Goal: Browse casually: Explore the website without a specific task or goal

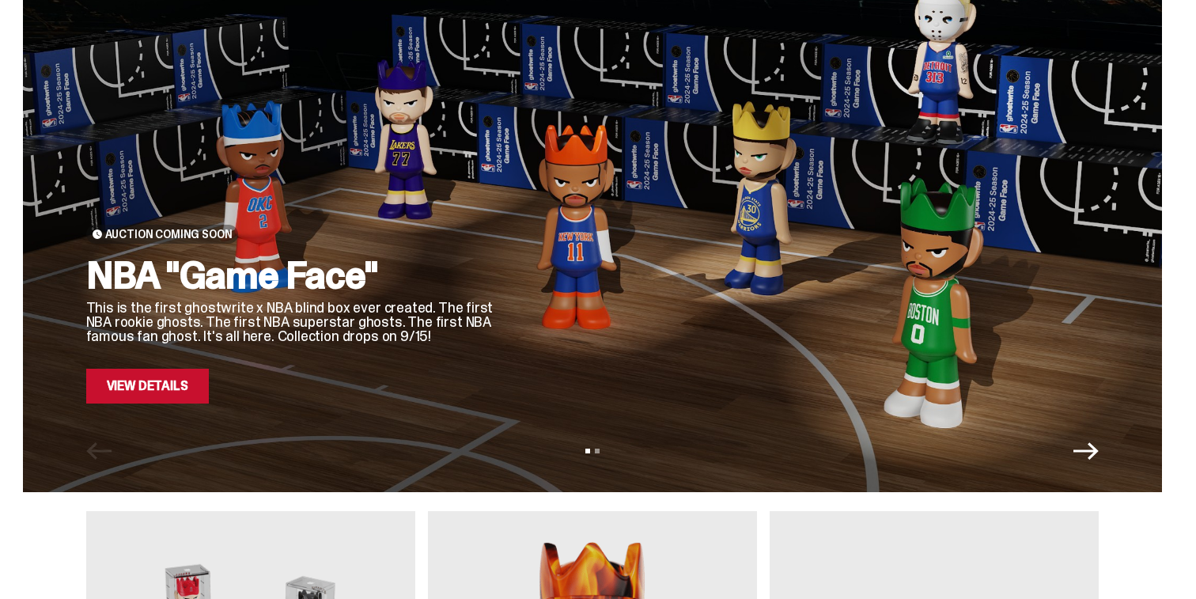
scroll to position [81, 0]
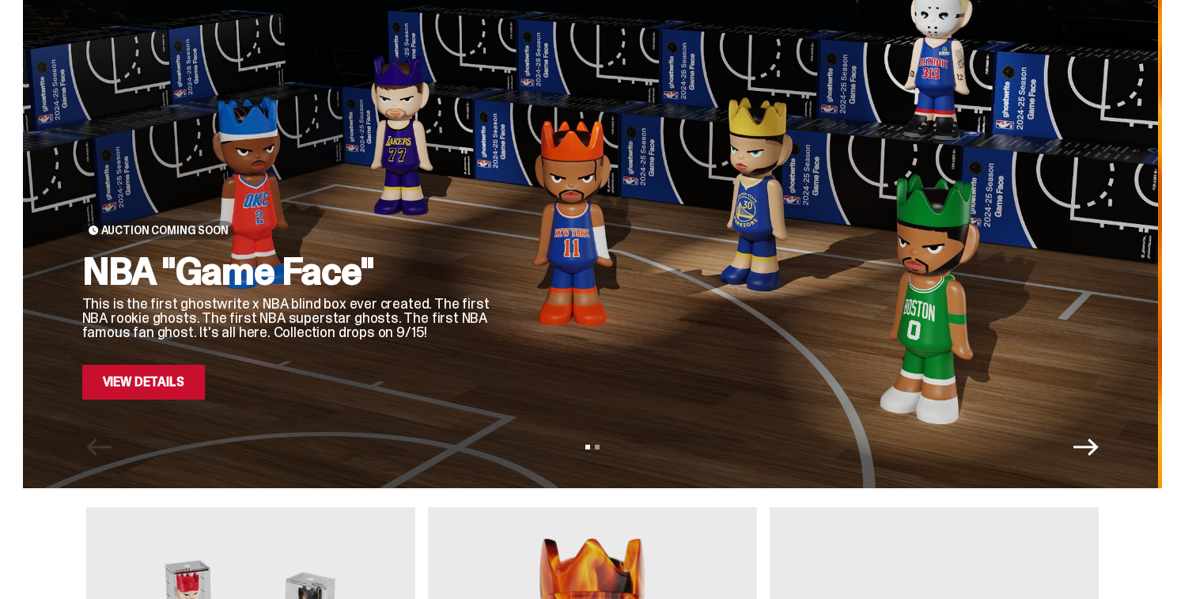
click at [519, 361] on div at bounding box center [807, 184] width 576 height 432
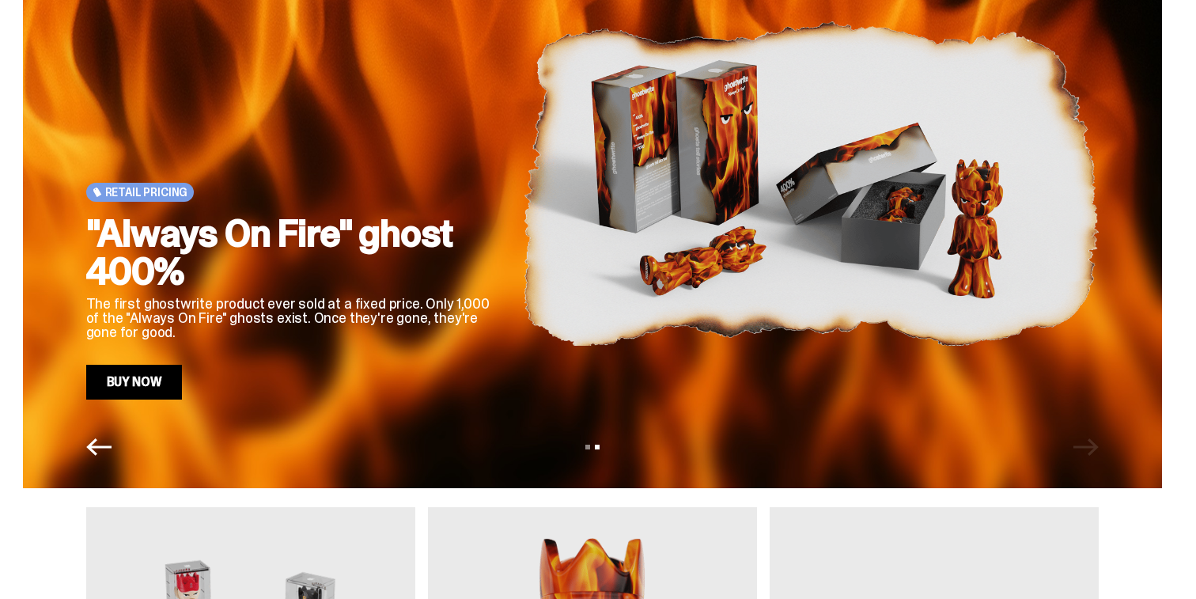
click at [498, 360] on div ""Always On Fire" ghost 400% The first ghostwrite product ever sold at a fixed p…" at bounding box center [291, 306] width 411 height 185
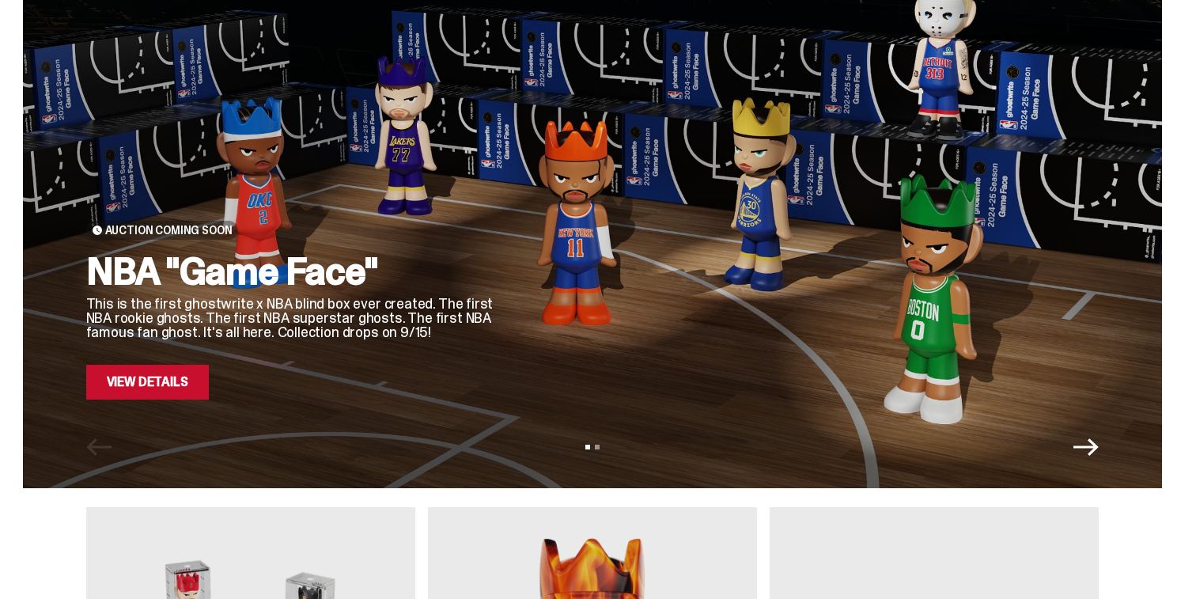
click at [197, 385] on link "View Details" at bounding box center [147, 382] width 123 height 35
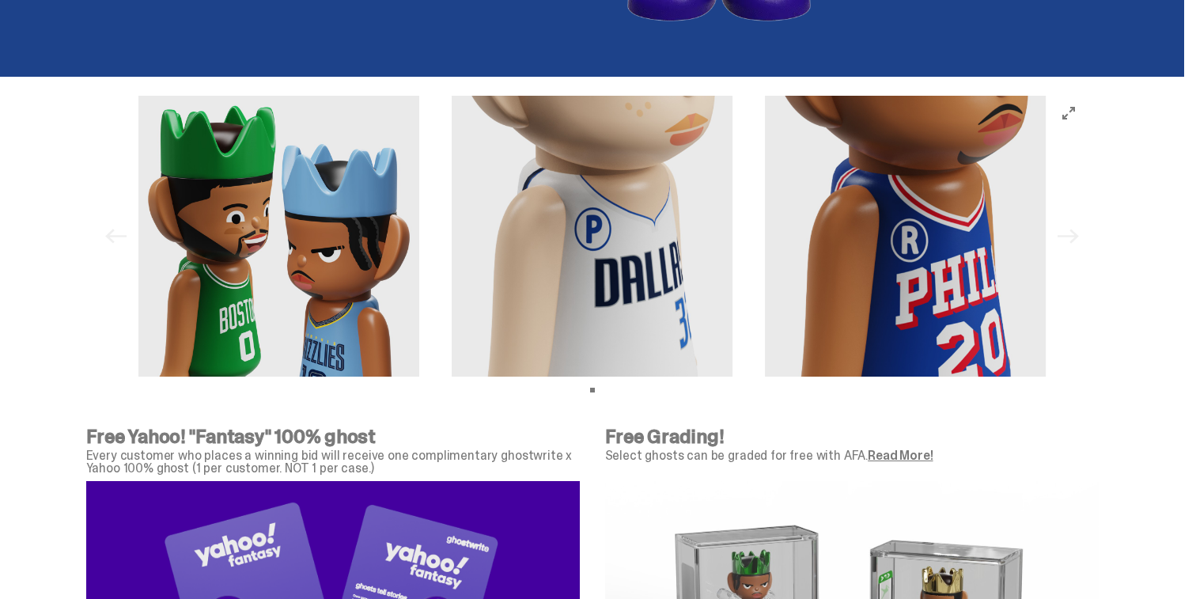
scroll to position [4943, 0]
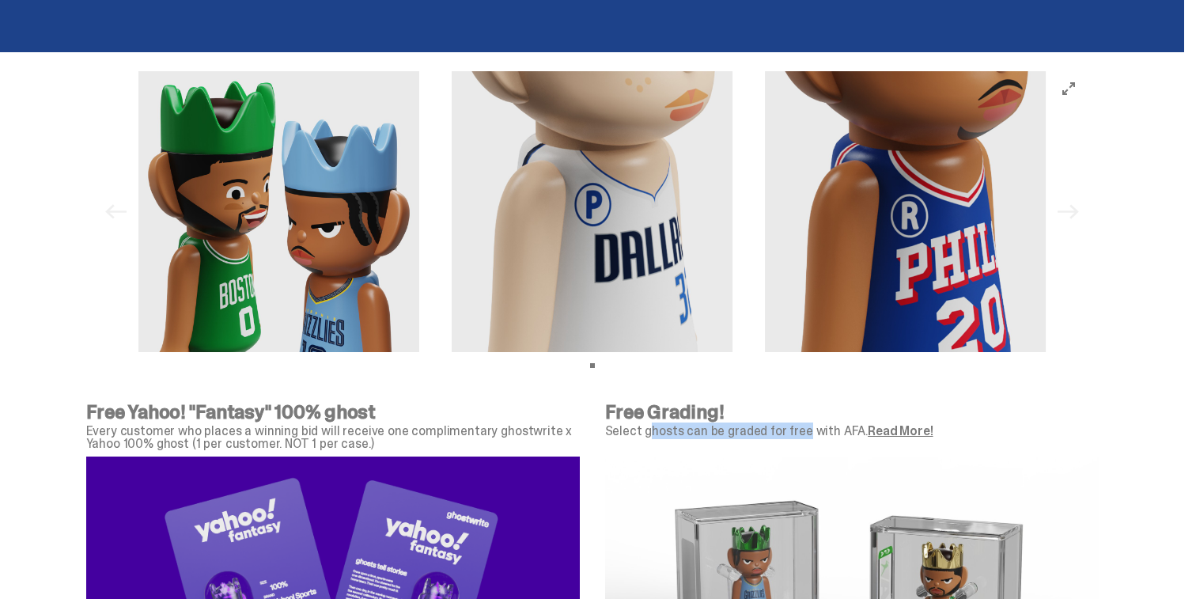
drag, startPoint x: 737, startPoint y: 435, endPoint x: 809, endPoint y: 435, distance: 72.0
click at [805, 435] on p "Select ghosts can be graded for free with AFA. Read More!" at bounding box center [852, 431] width 494 height 13
click at [809, 435] on p "Select ghosts can be graded for free with AFA. Read More!" at bounding box center [852, 431] width 494 height 13
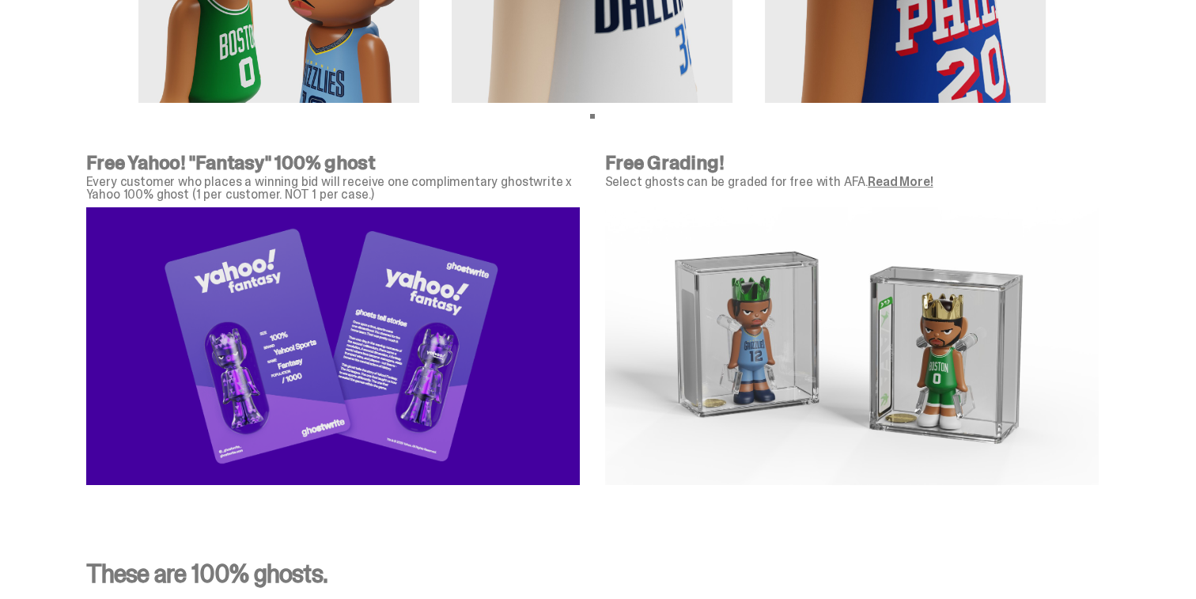
scroll to position [5198, 0]
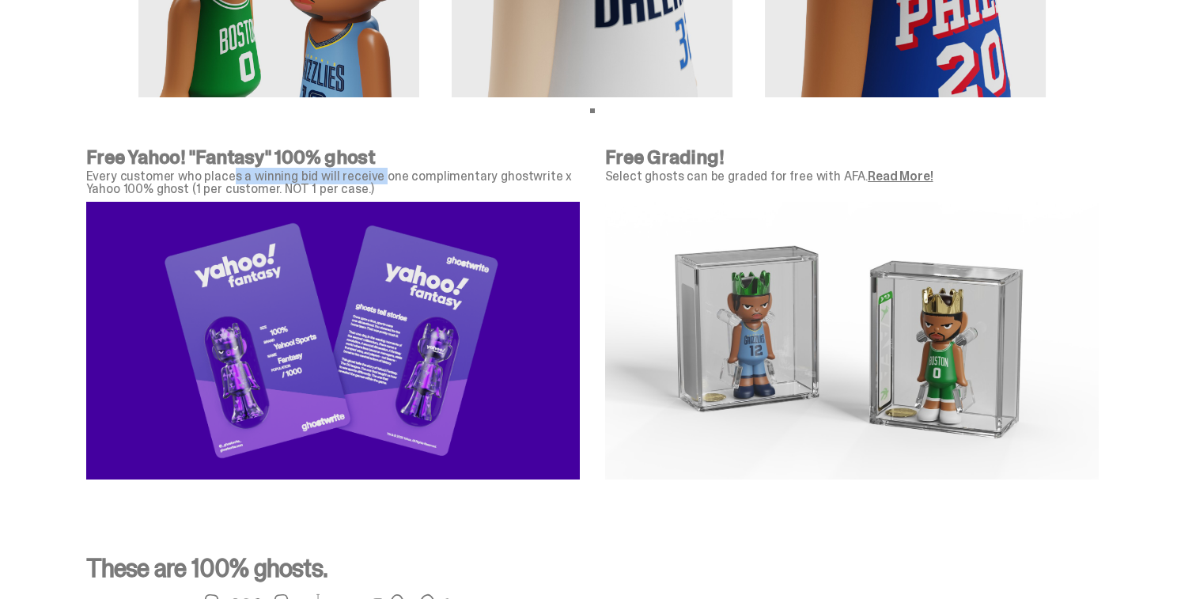
drag, startPoint x: 236, startPoint y: 180, endPoint x: 393, endPoint y: 172, distance: 157.7
click at [393, 172] on p "Every customer who places a winning bid will receive one complimentary ghostwri…" at bounding box center [333, 182] width 494 height 25
click at [384, 176] on p "Every customer who places a winning bid will receive one complimentary ghostwri…" at bounding box center [333, 182] width 494 height 25
drag, startPoint x: 377, startPoint y: 176, endPoint x: 501, endPoint y: 176, distance: 123.4
click at [501, 176] on p "Every customer who places a winning bid will receive one complimentary ghostwri…" at bounding box center [333, 182] width 494 height 25
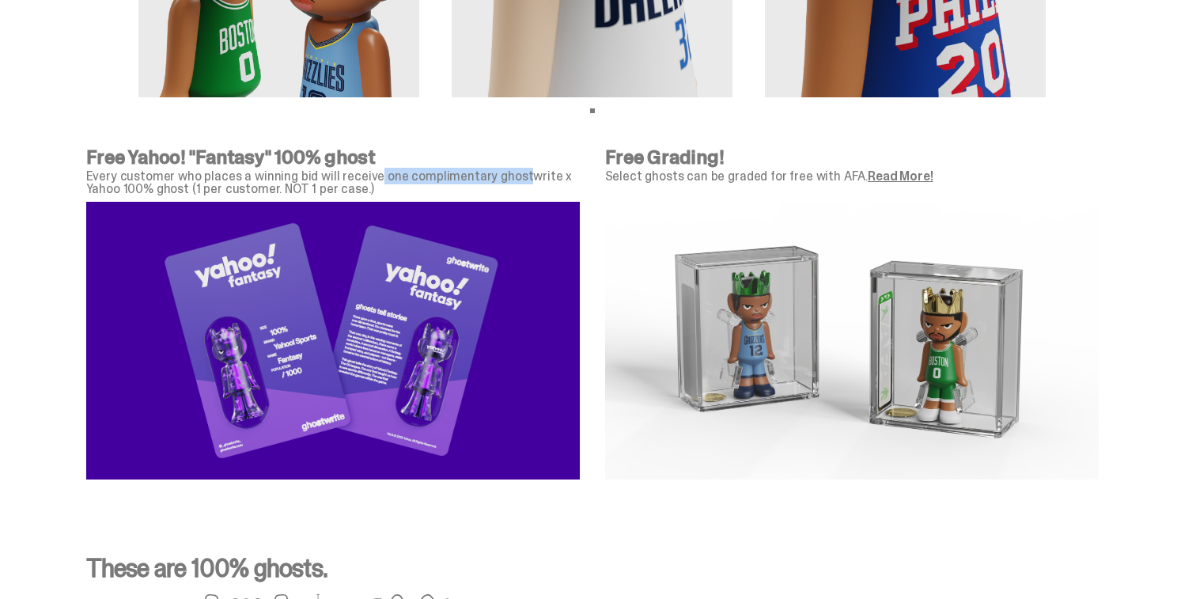
drag, startPoint x: 483, startPoint y: 179, endPoint x: 335, endPoint y: 179, distance: 148.8
click at [344, 179] on p "Every customer who places a winning bid will receive one complimentary ghostwri…" at bounding box center [333, 182] width 494 height 25
drag, startPoint x: 213, startPoint y: 184, endPoint x: 252, endPoint y: 185, distance: 38.8
click at [249, 184] on p "Every customer who places a winning bid will receive one complimentary ghostwri…" at bounding box center [333, 182] width 494 height 25
drag, startPoint x: 314, startPoint y: 191, endPoint x: 351, endPoint y: 191, distance: 36.4
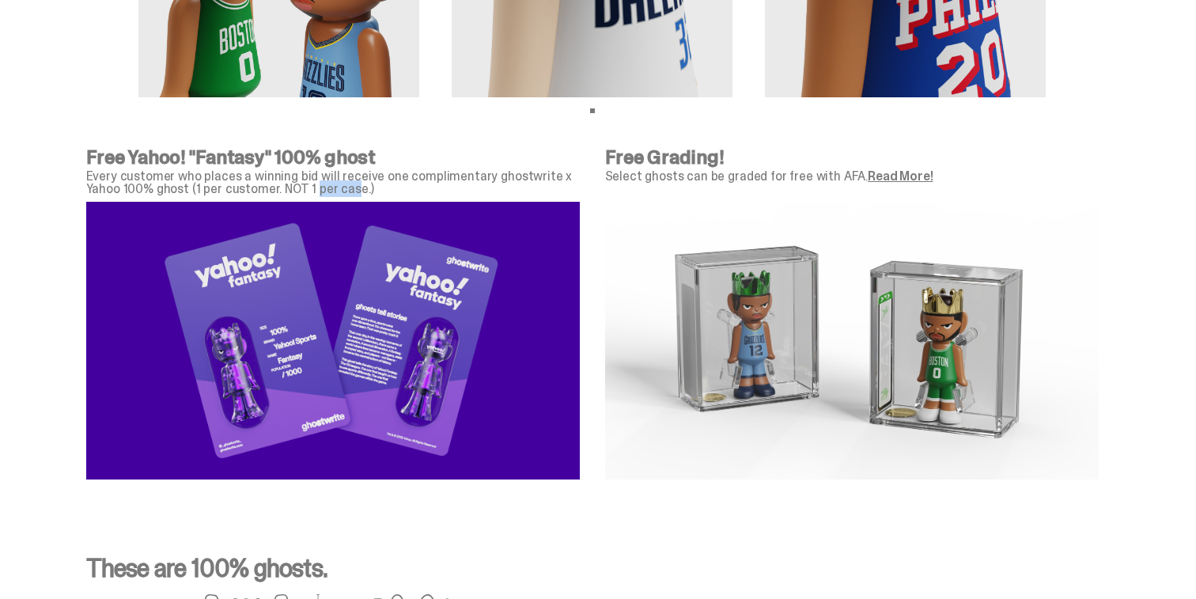
click at [351, 191] on p "Every customer who places a winning bid will receive one complimentary ghostwri…" at bounding box center [333, 182] width 494 height 25
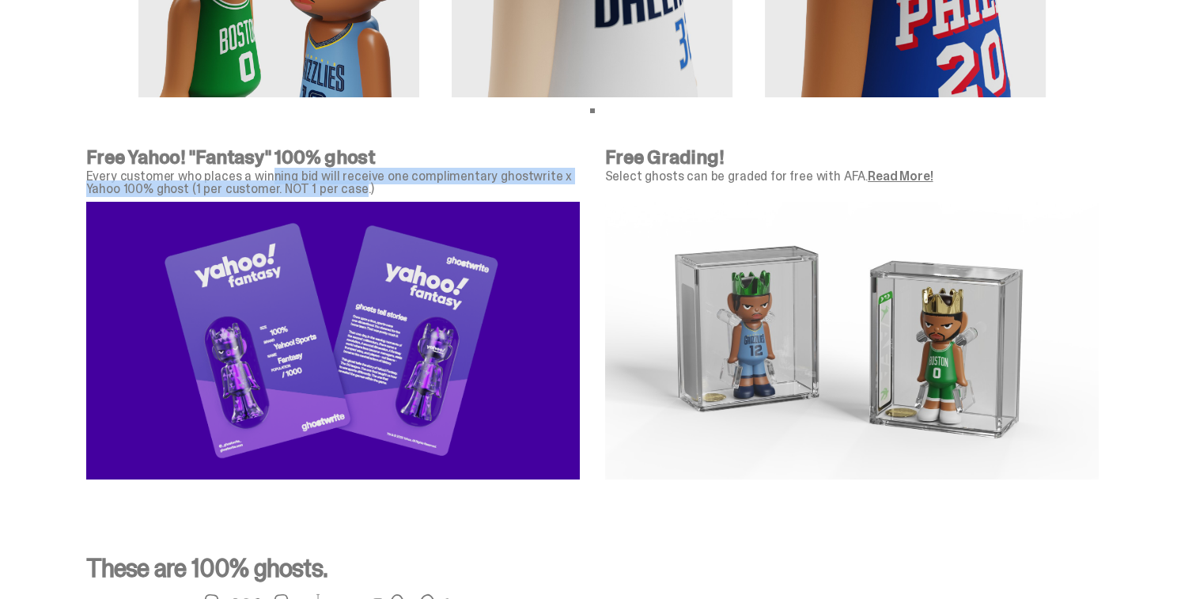
drag, startPoint x: 357, startPoint y: 193, endPoint x: 271, endPoint y: 183, distance: 86.1
click at [271, 183] on p "Every customer who places a winning bid will receive one complimentary ghostwri…" at bounding box center [333, 182] width 494 height 25
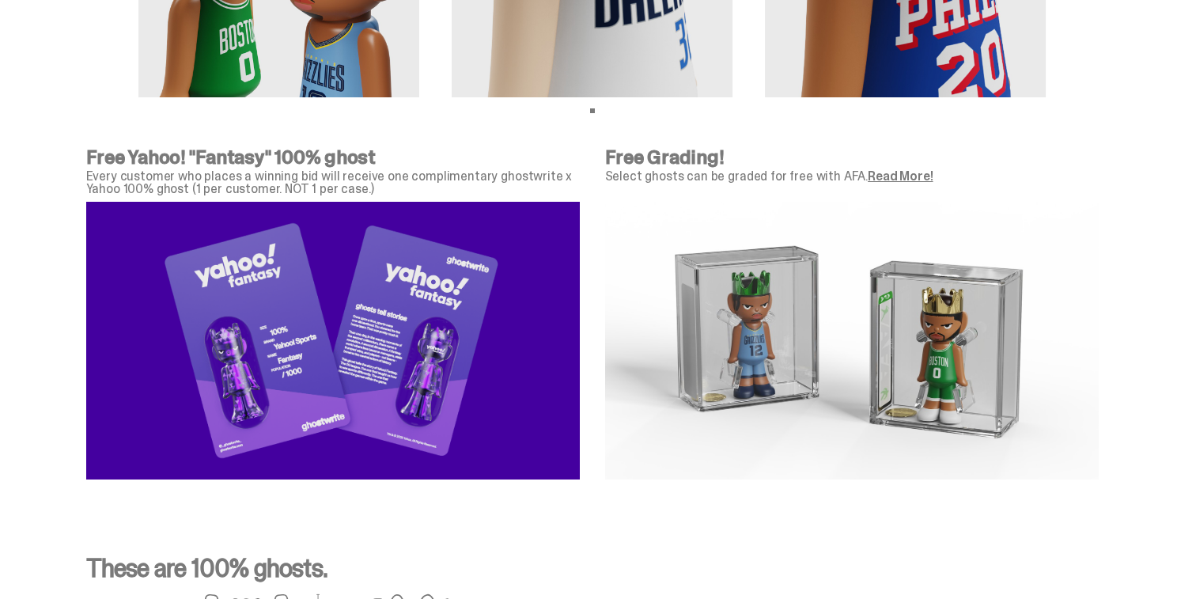
click at [276, 185] on p "Every customer who places a winning bid will receive one complimentary ghostwri…" at bounding box center [333, 182] width 494 height 25
drag, startPoint x: 281, startPoint y: 188, endPoint x: 358, endPoint y: 186, distance: 77.6
click at [358, 187] on p "Every customer who places a winning bid will receive one complimentary ghostwri…" at bounding box center [333, 182] width 494 height 25
click at [381, 188] on p "Every customer who places a winning bid will receive one complimentary ghostwri…" at bounding box center [333, 182] width 494 height 25
drag, startPoint x: 629, startPoint y: 171, endPoint x: 753, endPoint y: 203, distance: 128.2
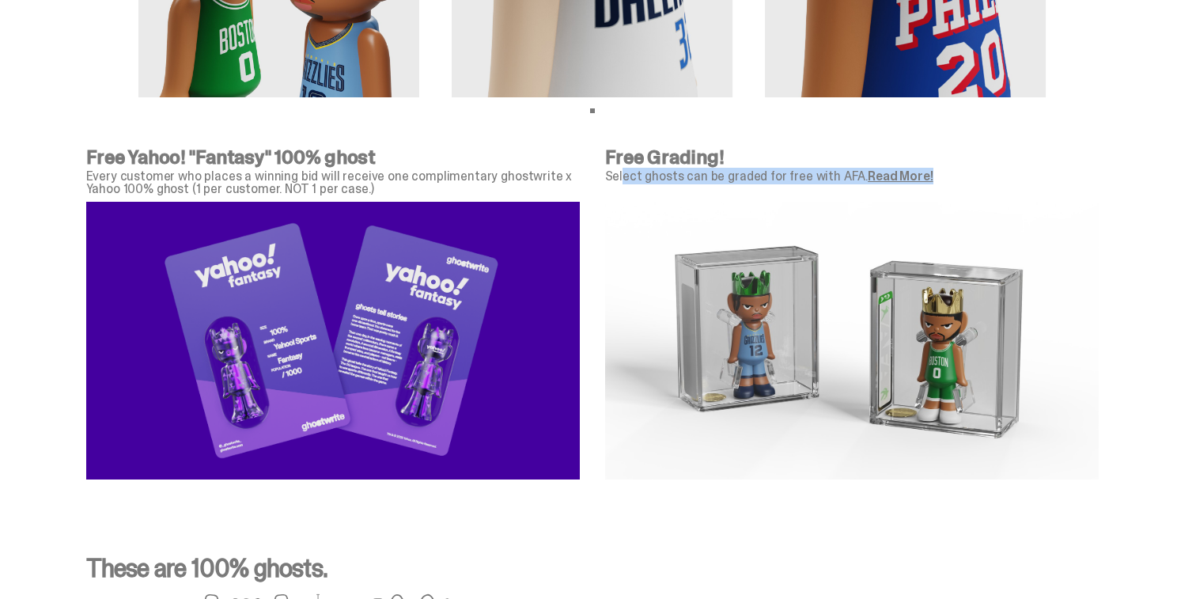
click at [753, 202] on div "Free Grading! Select ghosts can be graded for free with AFA. Read More!" at bounding box center [852, 317] width 494 height 338
click at [764, 190] on div "Free Grading! Select ghosts can be graded for free with AFA. Read More!" at bounding box center [852, 171] width 494 height 47
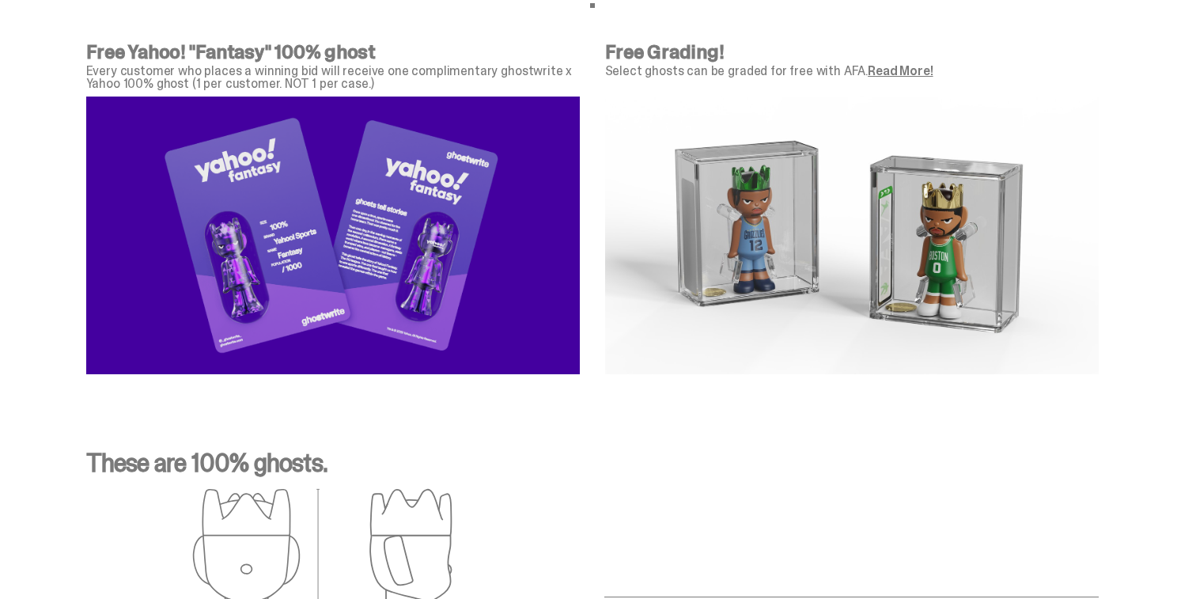
scroll to position [5267, 0]
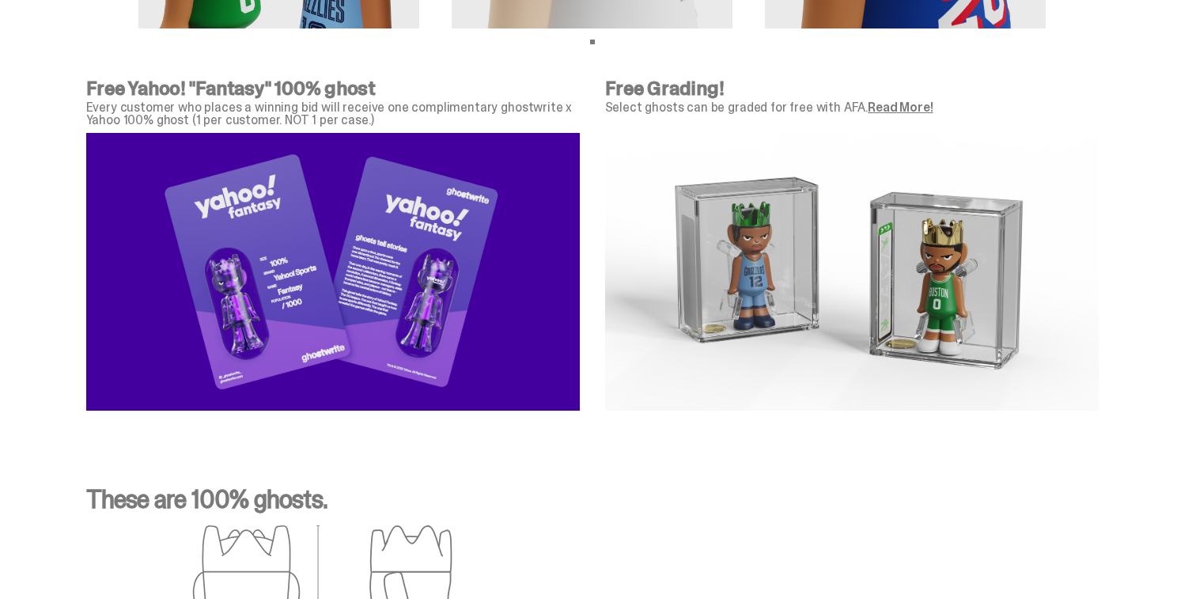
click at [889, 108] on link "Read More!" at bounding box center [900, 107] width 65 height 17
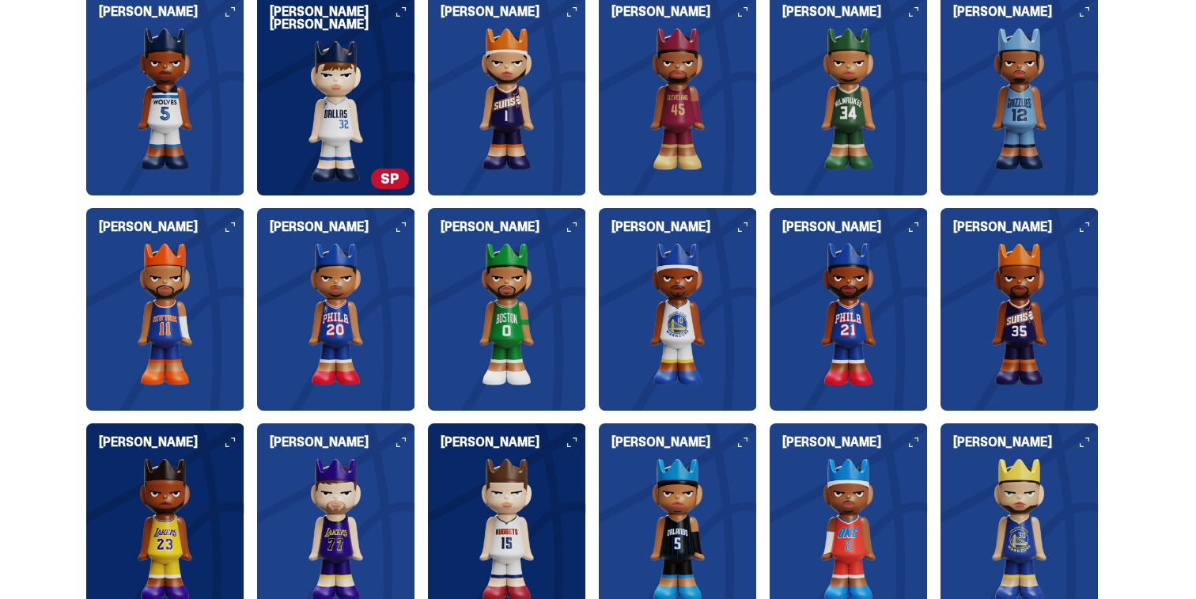
scroll to position [1734, 0]
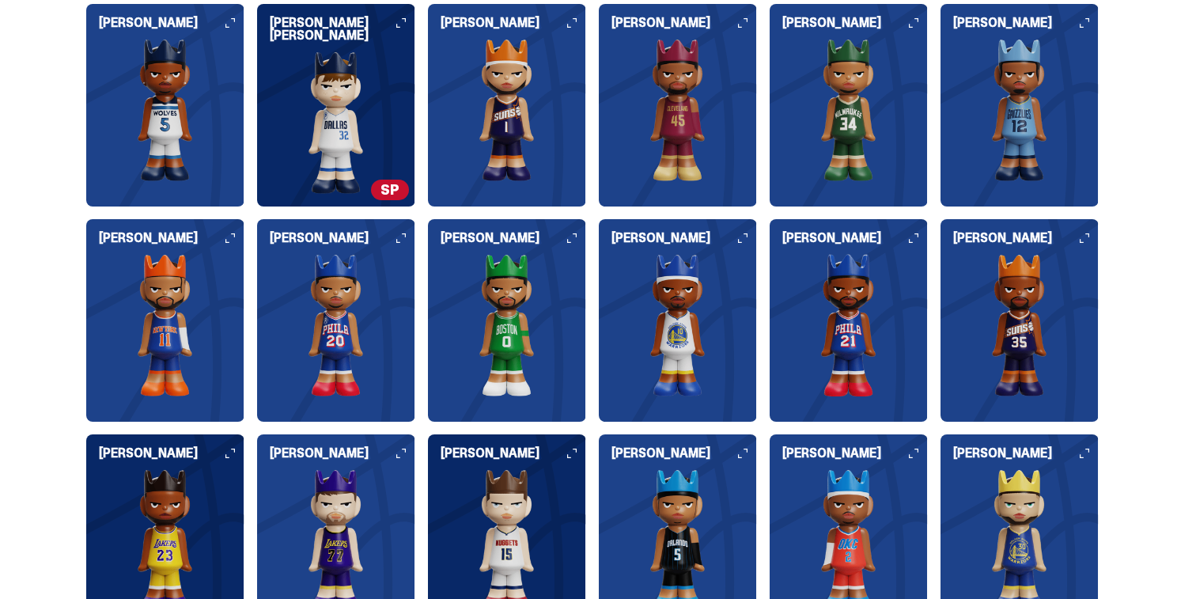
click at [549, 467] on div "[PERSON_NAME]" at bounding box center [507, 529] width 158 height 165
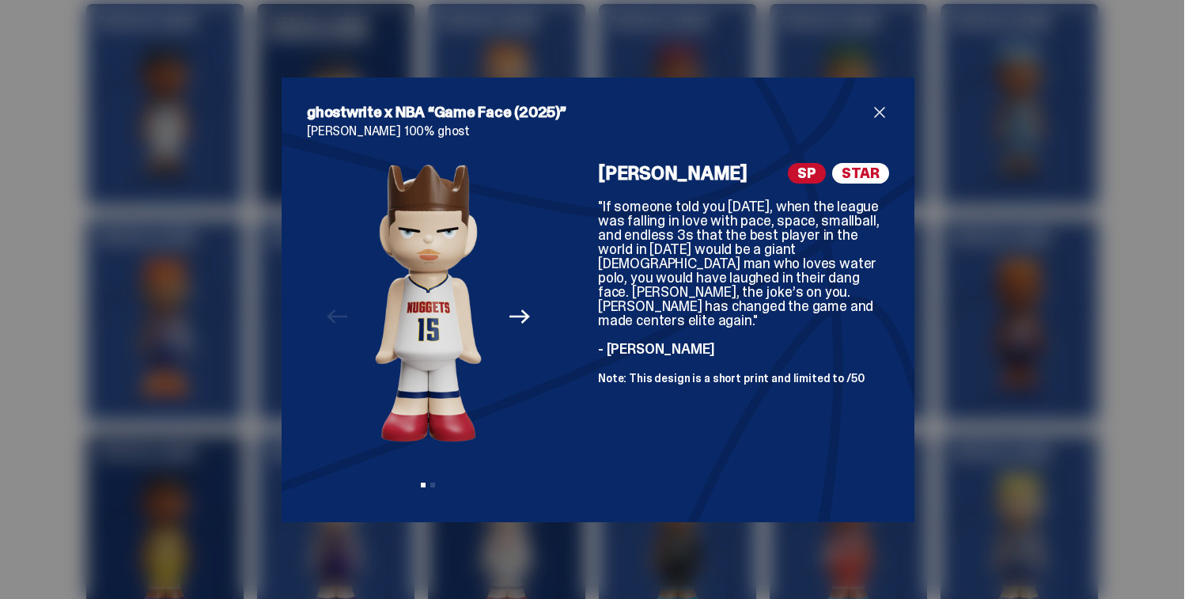
click at [933, 395] on div "ghostwrite x NBA “Game Face (2025)” [PERSON_NAME] 100% ghost Previous Next View…" at bounding box center [598, 299] width 1196 height 599
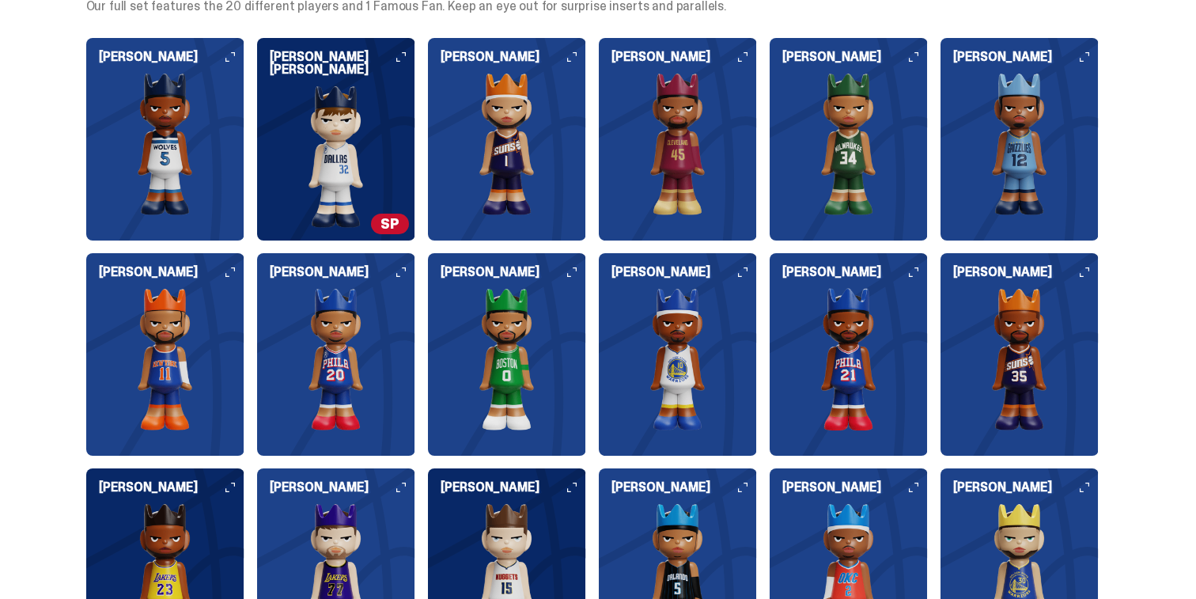
scroll to position [1687, 0]
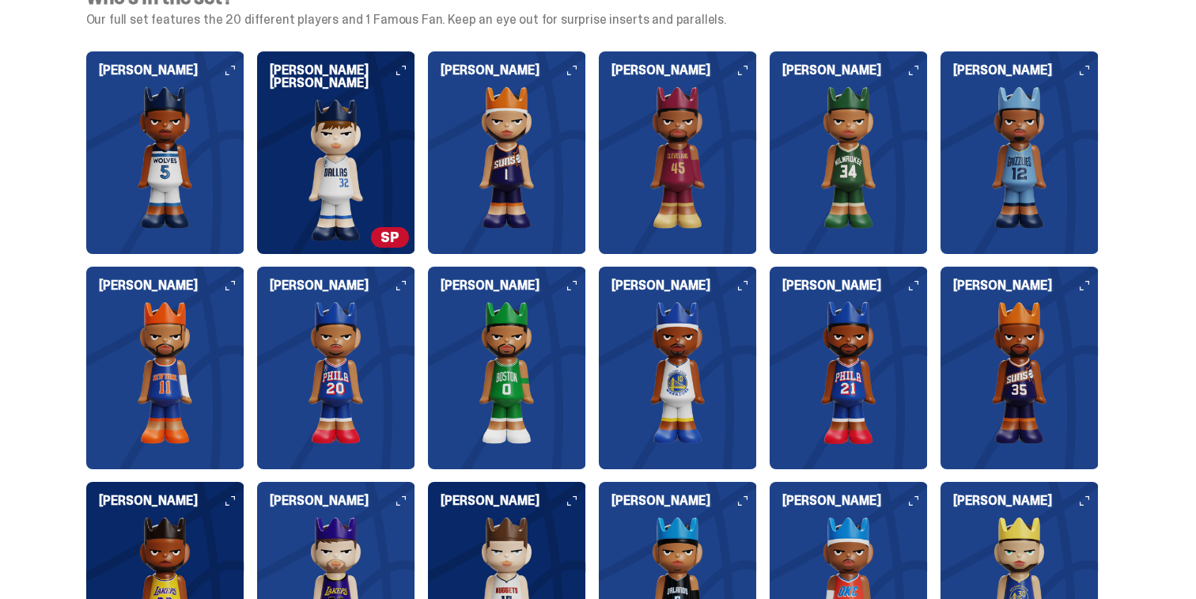
click at [396, 203] on img at bounding box center [336, 170] width 158 height 142
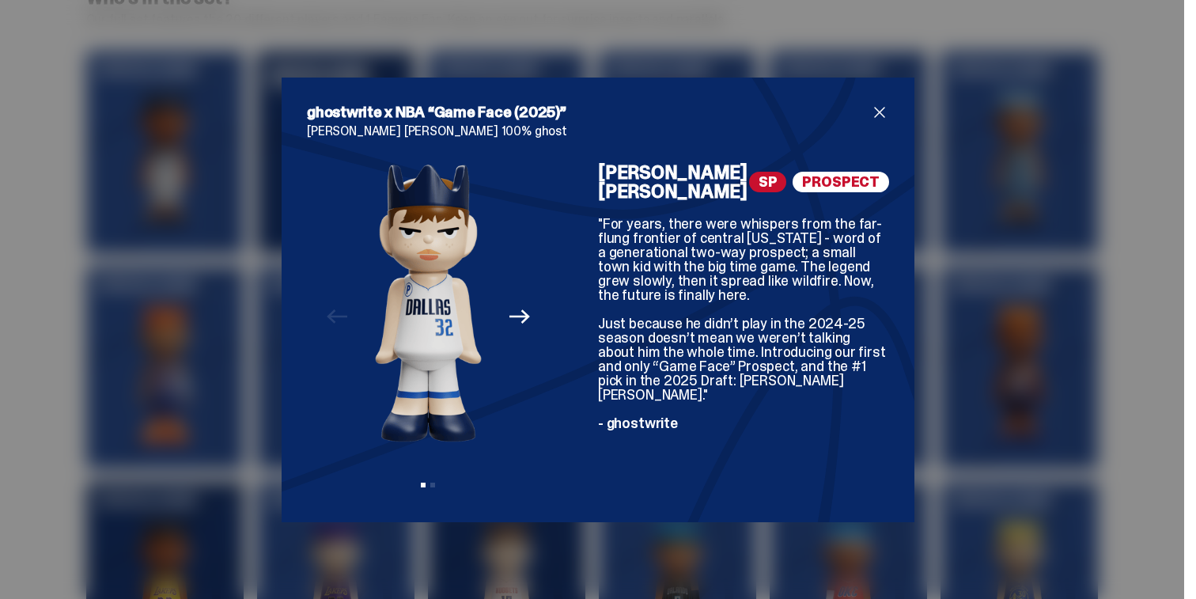
click at [949, 312] on div "ghostwrite x NBA “Game Face (2025)” [PERSON_NAME] [PERSON_NAME] 100% ghost Prev…" at bounding box center [598, 299] width 1196 height 599
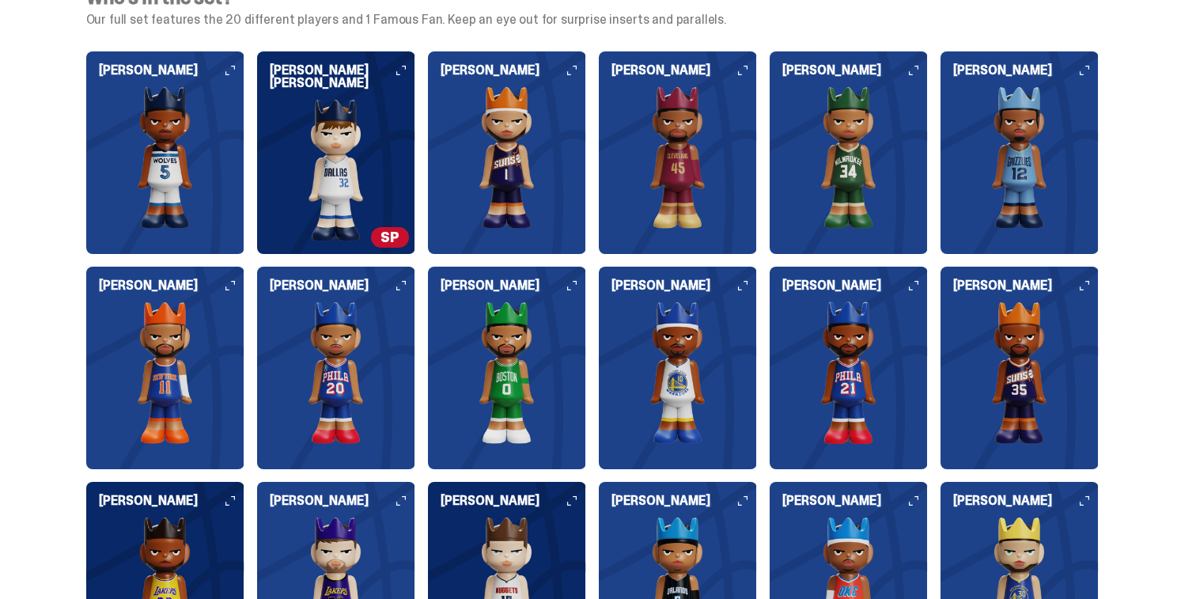
click at [302, 125] on img at bounding box center [336, 170] width 158 height 142
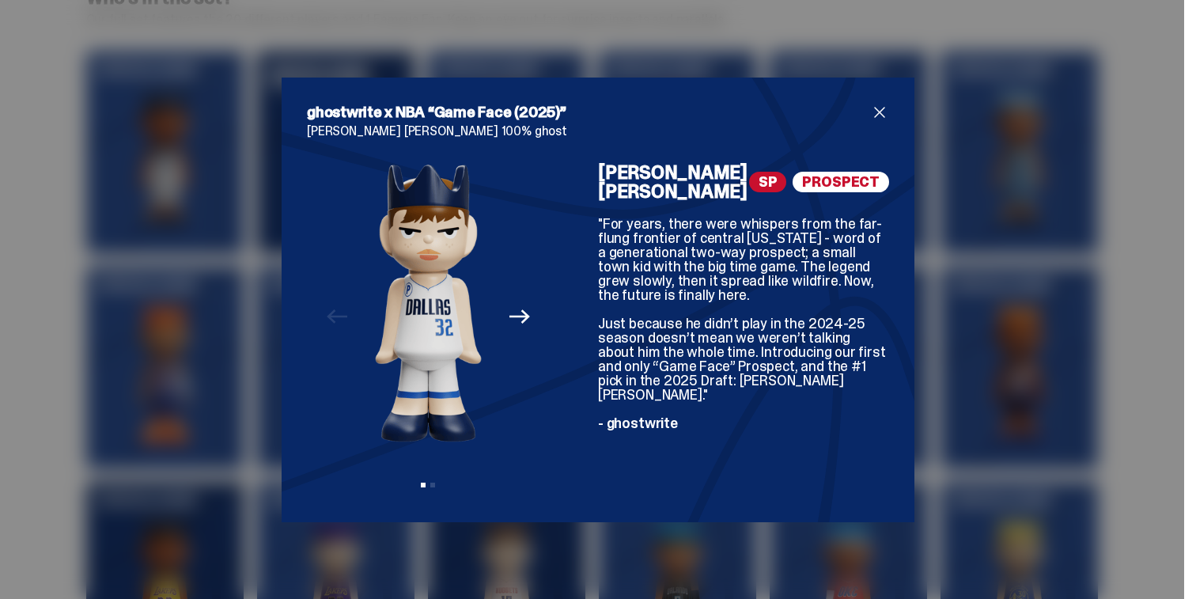
click at [963, 290] on div "ghostwrite x NBA “Game Face (2025)” [PERSON_NAME] [PERSON_NAME] 100% ghost Prev…" at bounding box center [598, 299] width 1196 height 599
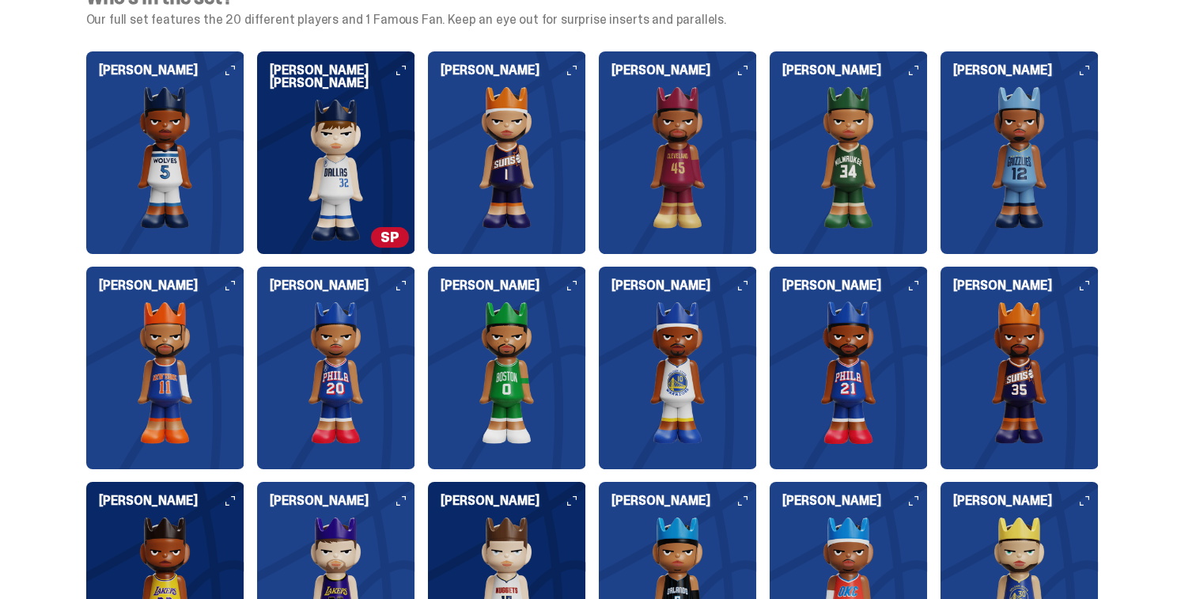
click at [514, 551] on img at bounding box center [507, 588] width 158 height 142
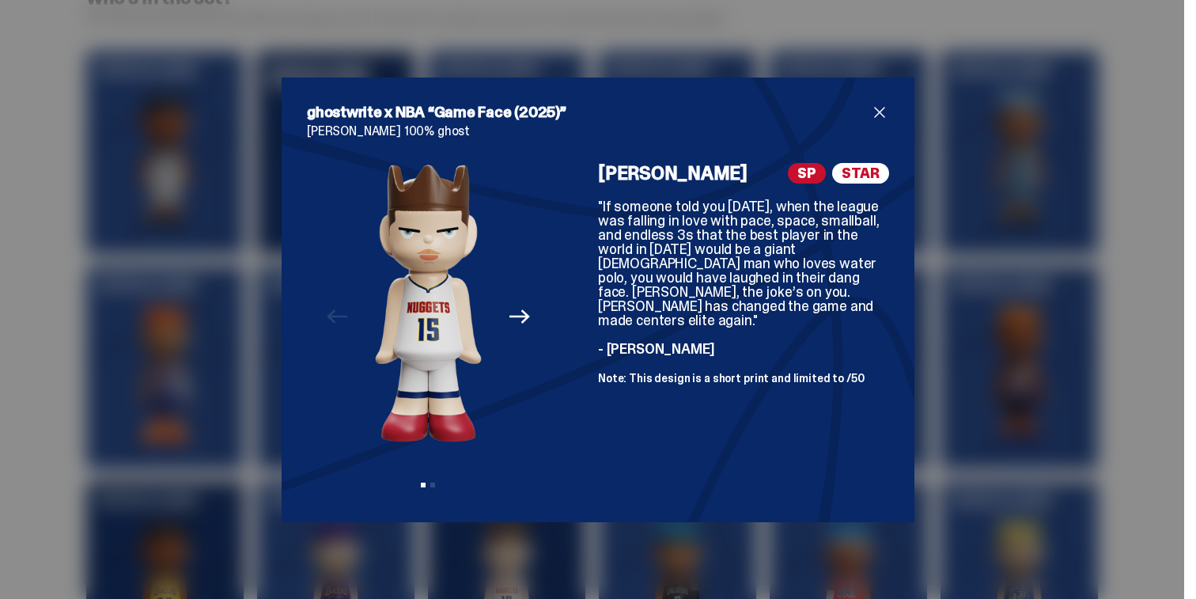
click at [1033, 248] on div "ghostwrite x NBA “Game Face (2025)” [PERSON_NAME] 100% ghost Previous Next View…" at bounding box center [598, 299] width 1196 height 599
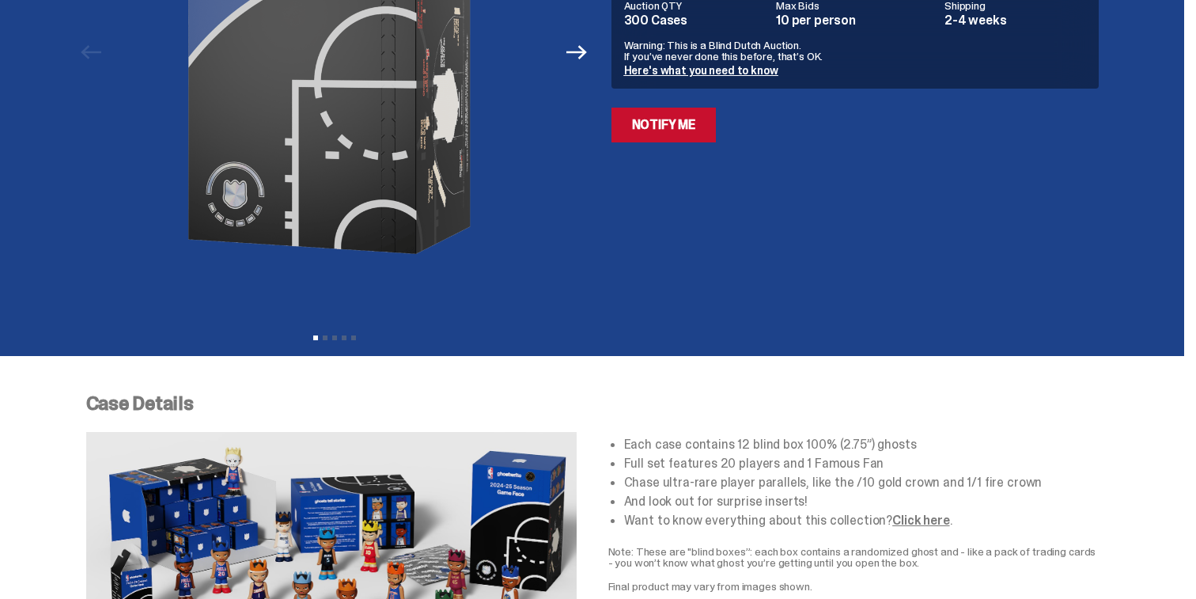
scroll to position [0, 0]
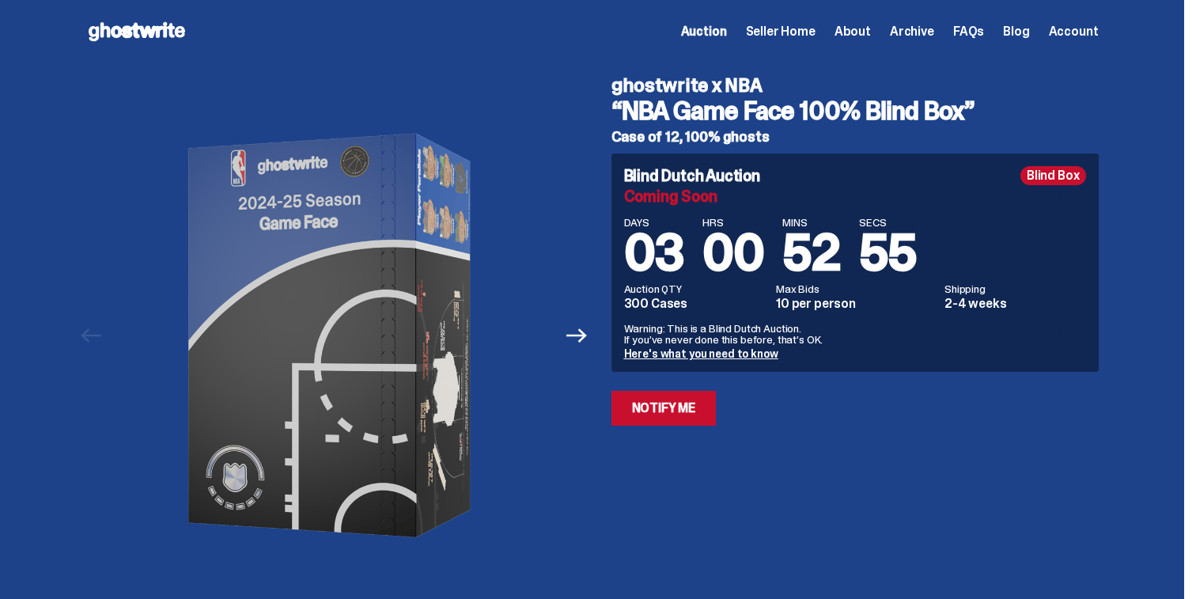
click at [147, 30] on use at bounding box center [137, 31] width 97 height 19
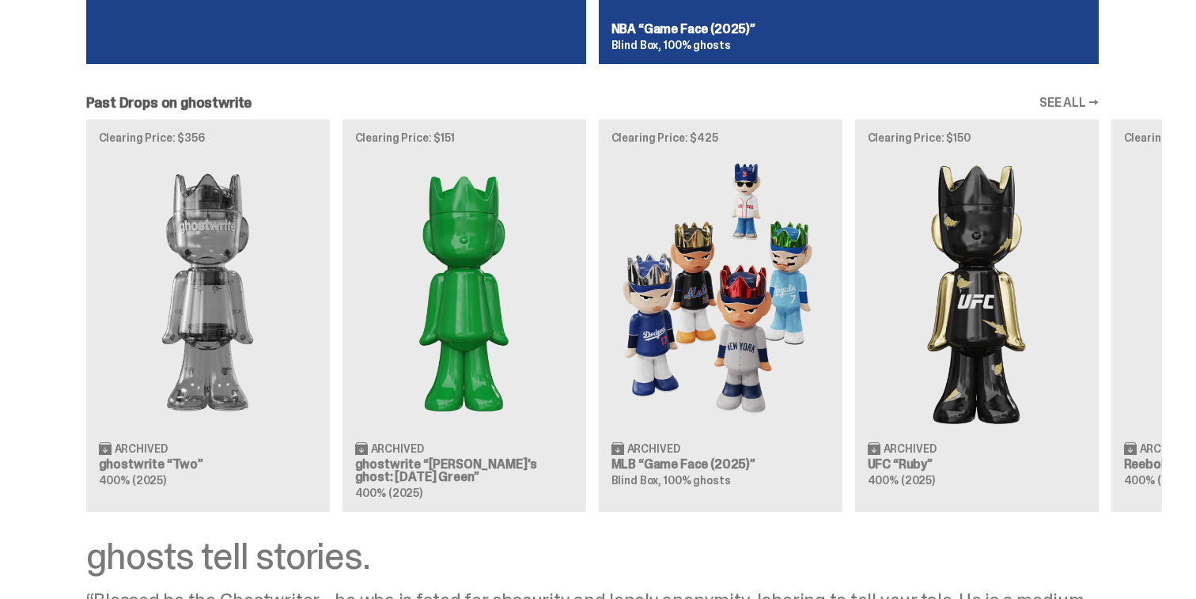
scroll to position [1397, 0]
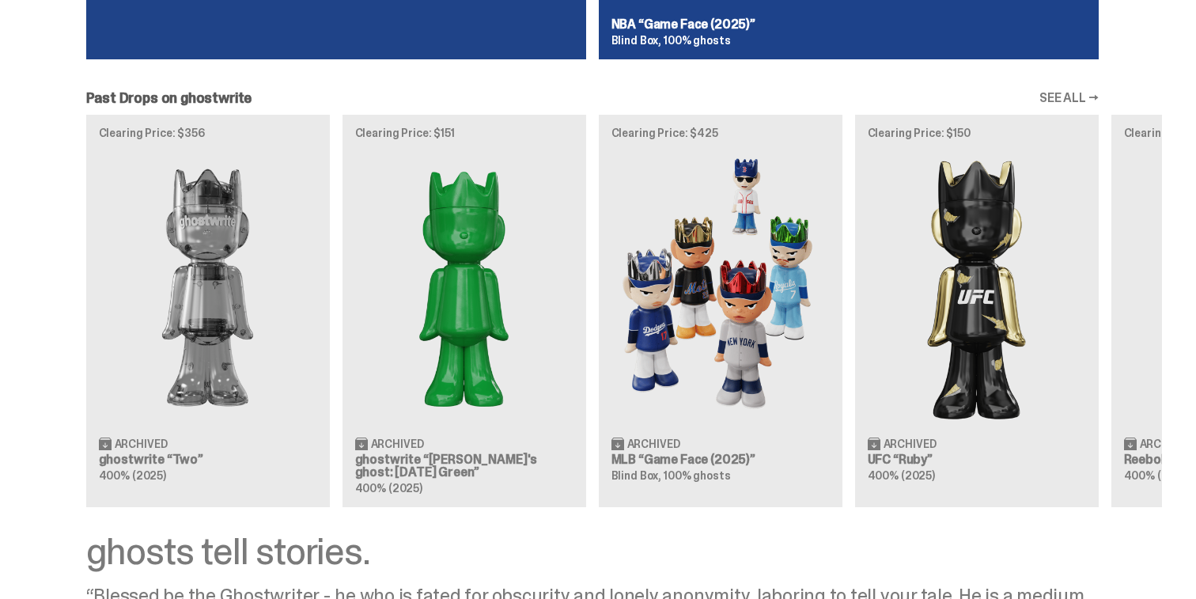
click at [601, 410] on div "Clearing Price: $356 Archived ghostwrite “Two” 400% (2025) Clearing Price: $151…" at bounding box center [592, 311] width 1139 height 392
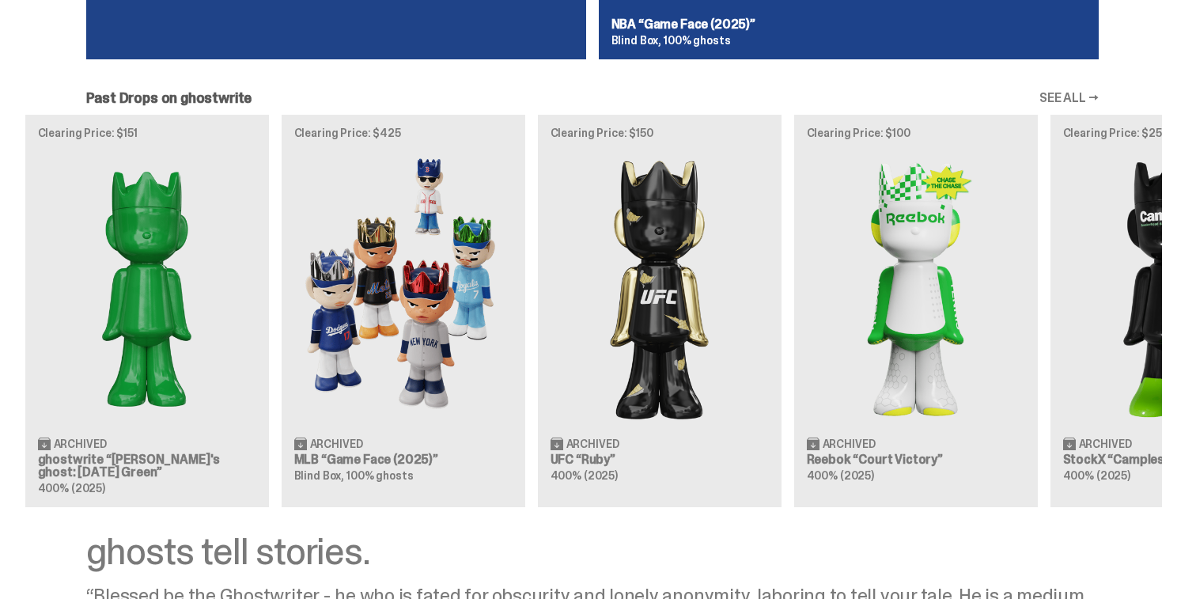
click at [233, 382] on div "Clearing Price: $356 Archived ghostwrite “Two” 400% (2025) Clearing Price: $151…" at bounding box center [592, 311] width 1139 height 392
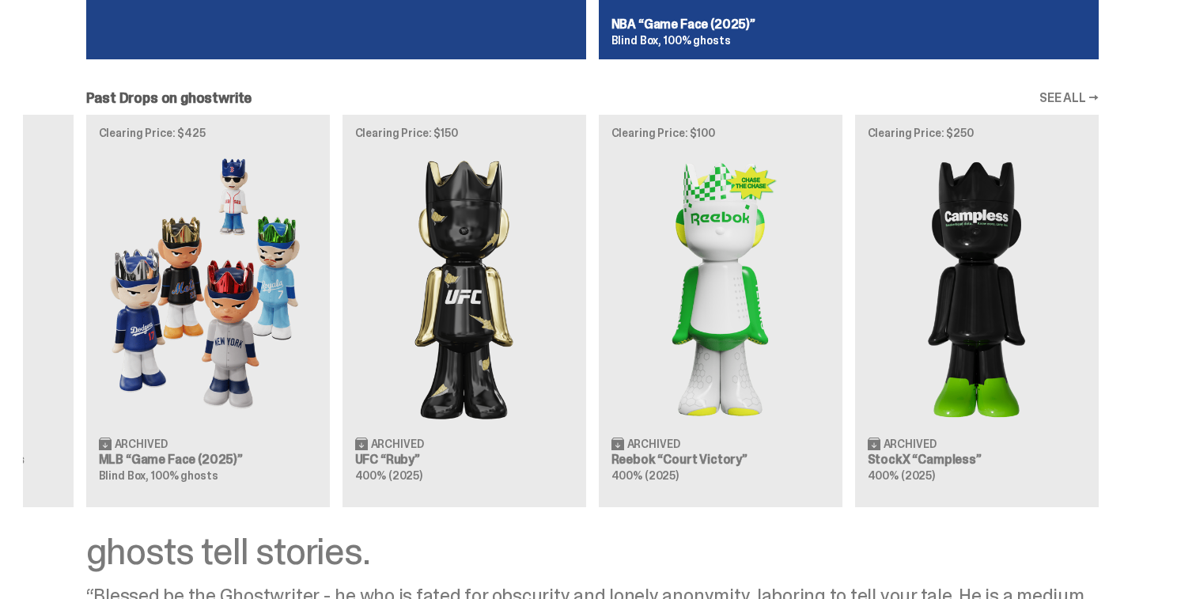
scroll to position [0, 0]
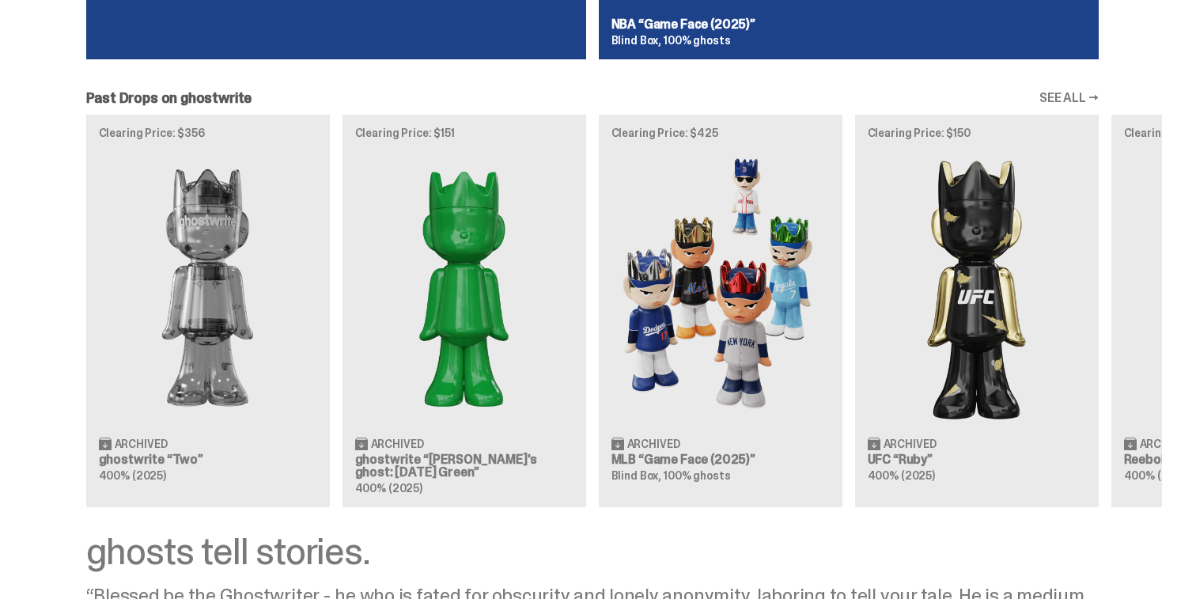
click at [1162, 290] on div "Clearing Price: $356 Archived ghostwrite “Two” 400% (2025) Clearing Price: $151…" at bounding box center [592, 311] width 1139 height 392
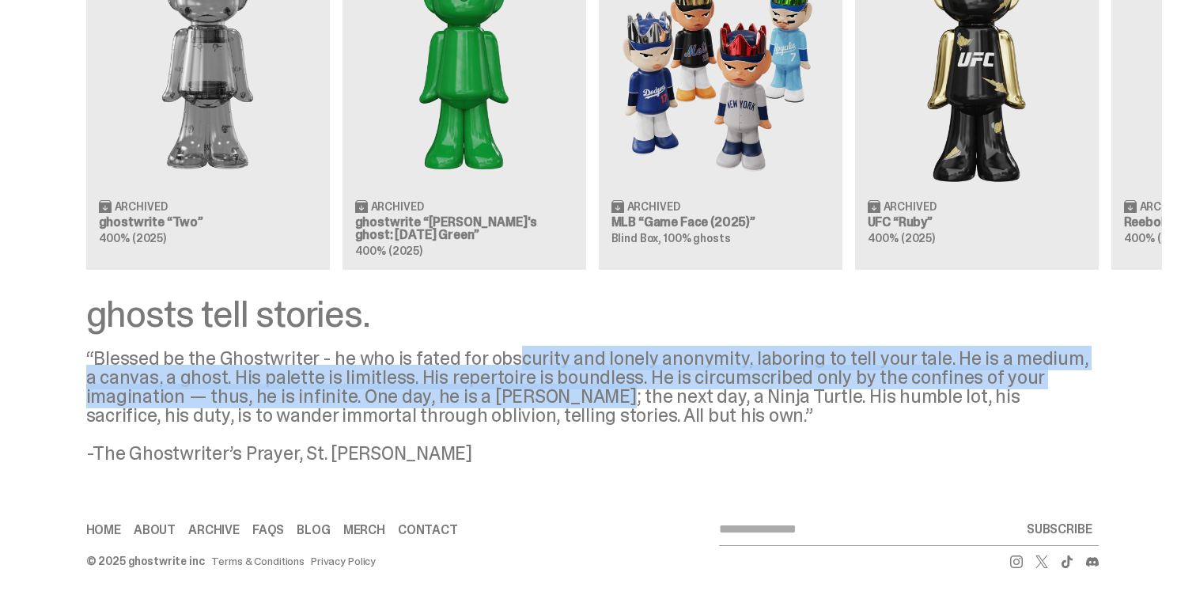
drag, startPoint x: 517, startPoint y: 365, endPoint x: 605, endPoint y: 400, distance: 95.2
click at [605, 400] on div "“Blessed be the Ghostwriter - he who is fated for obscurity and lonely anonymit…" at bounding box center [592, 406] width 1013 height 114
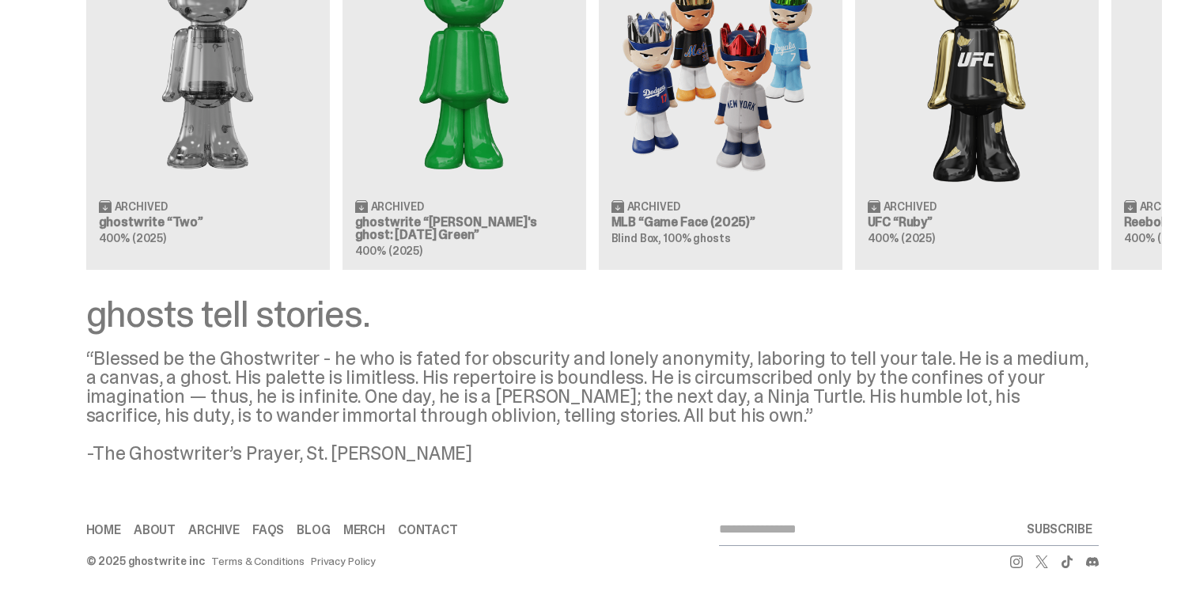
click at [604, 402] on div "“Blessed be the Ghostwriter - he who is fated for obscurity and lonely anonymit…" at bounding box center [592, 406] width 1013 height 114
drag, startPoint x: 578, startPoint y: 398, endPoint x: 658, endPoint y: 399, distance: 80.7
click at [659, 398] on div "“Blessed be the Ghostwriter - he who is fated for obscurity and lonely anonymit…" at bounding box center [592, 406] width 1013 height 114
drag, startPoint x: 677, startPoint y: 396, endPoint x: 783, endPoint y: 396, distance: 105.2
click at [783, 396] on div "“Blessed be the Ghostwriter - he who is fated for obscurity and lonely anonymit…" at bounding box center [592, 406] width 1013 height 114
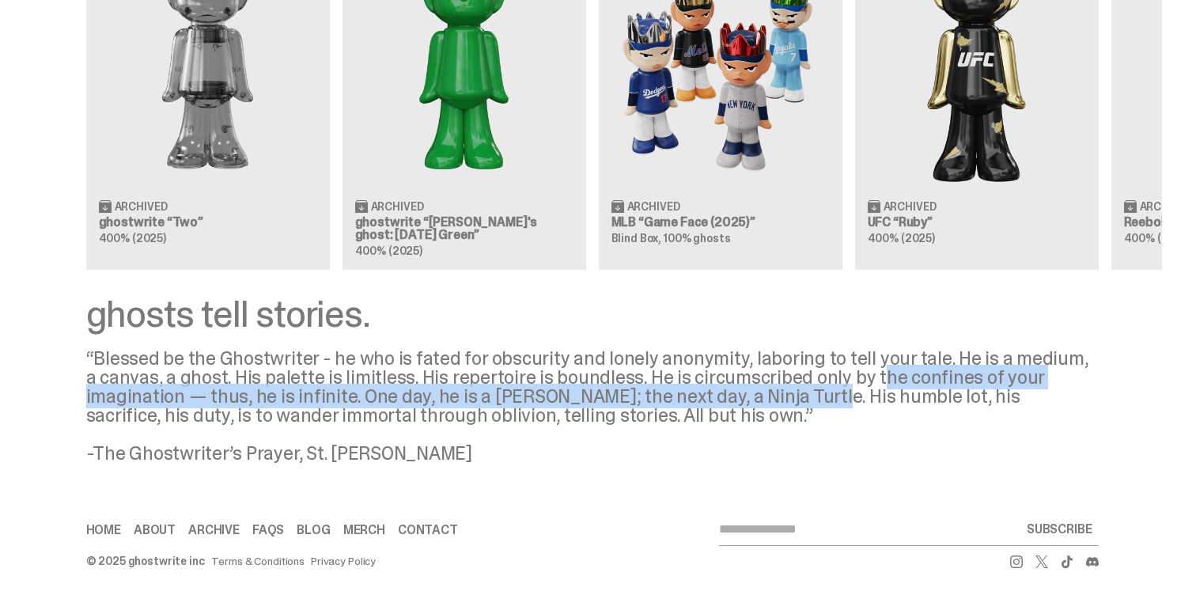
drag, startPoint x: 805, startPoint y: 396, endPoint x: 868, endPoint y: 386, distance: 64.1
click at [868, 385] on div "“Blessed be the Ghostwriter - he who is fated for obscurity and lonely anonymit…" at bounding box center [592, 406] width 1013 height 114
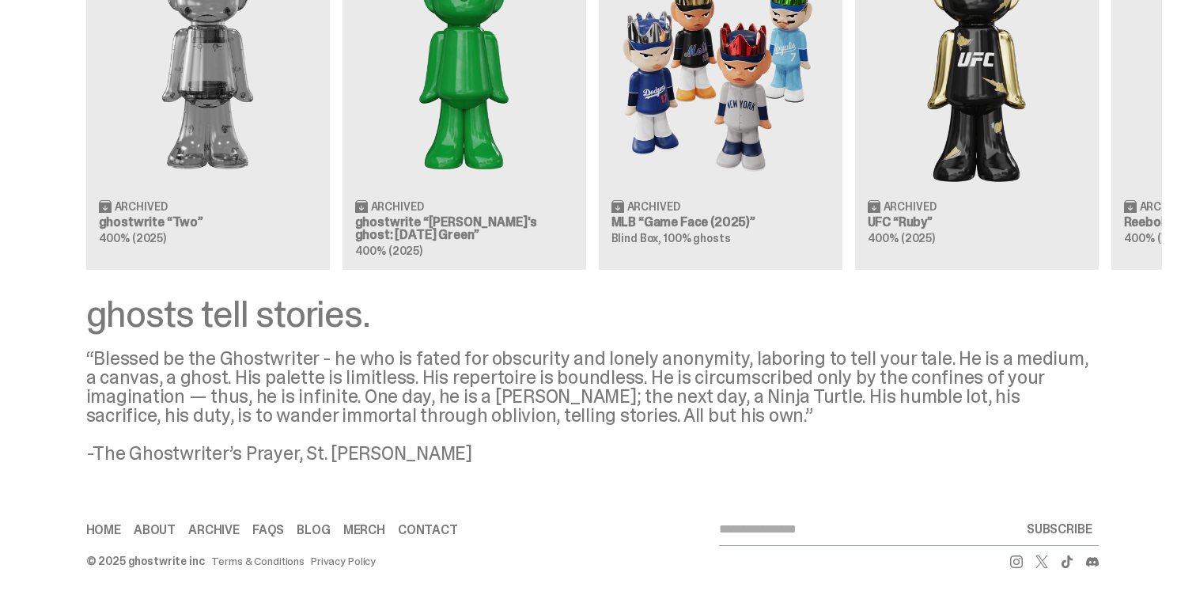
click at [955, 407] on div "“Blessed be the Ghostwriter - he who is fated for obscurity and lonely anonymit…" at bounding box center [592, 406] width 1013 height 114
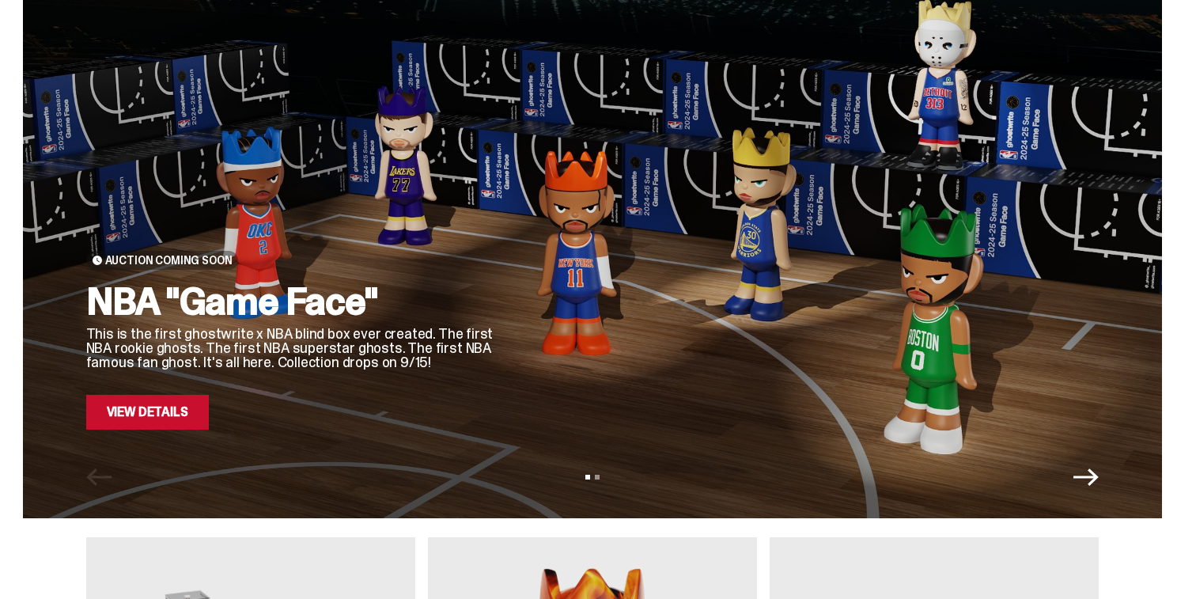
scroll to position [0, 0]
